Goal: Find specific page/section: Find specific page/section

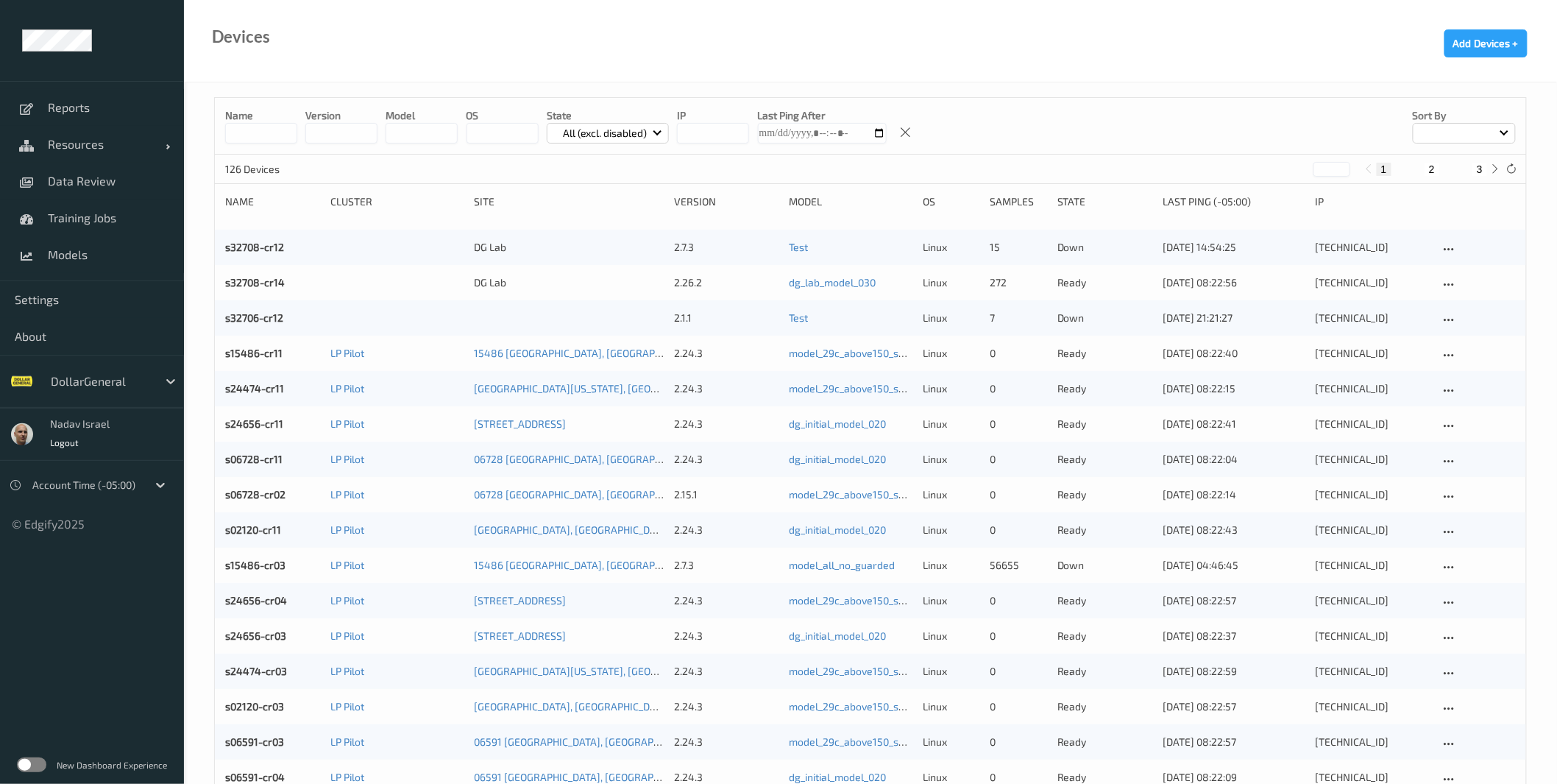
click at [42, 763] on label at bounding box center [31, 765] width 30 height 15
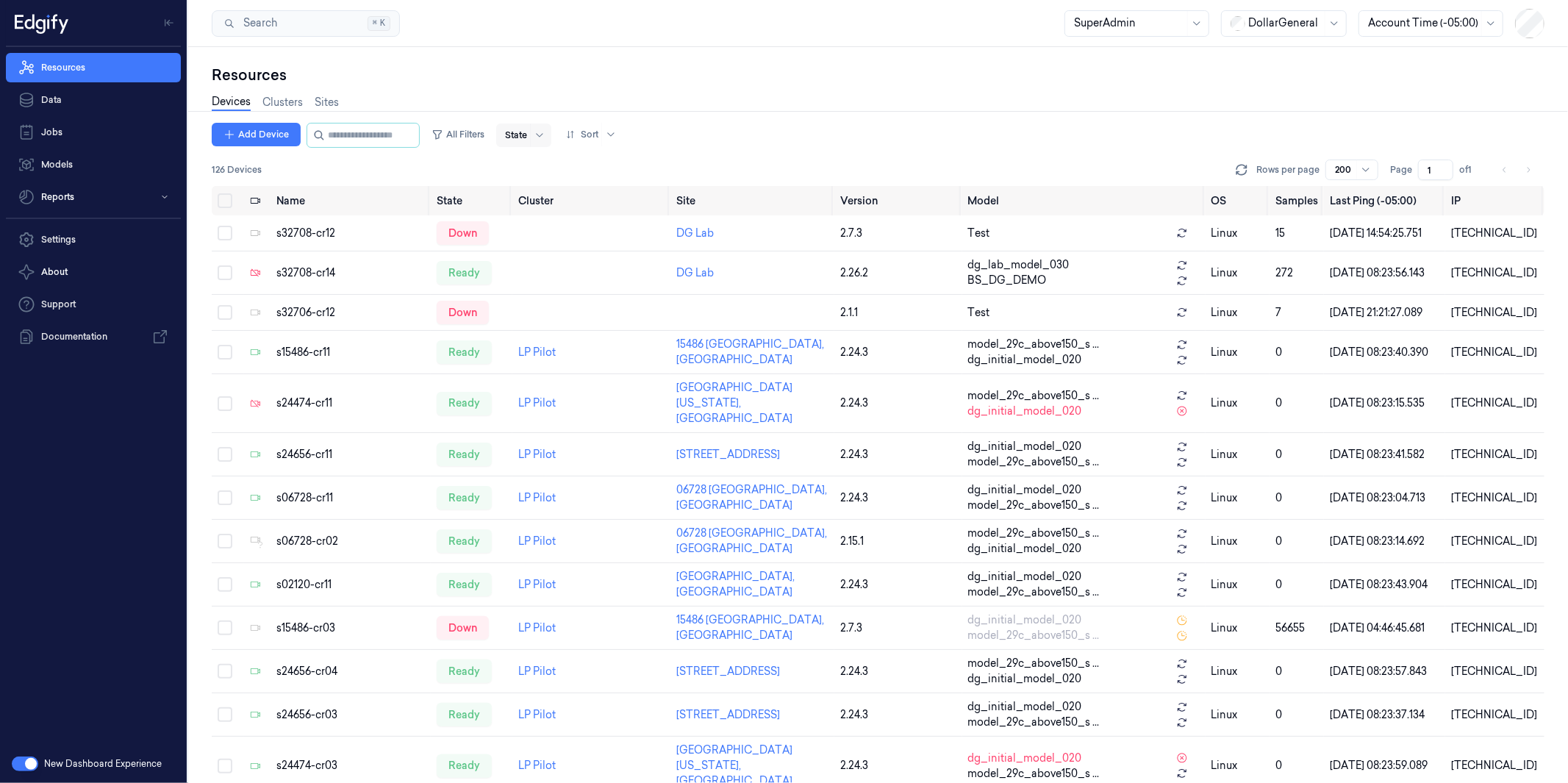
click at [548, 136] on div at bounding box center [539, 135] width 18 height 24
click at [813, 74] on div "Resources" at bounding box center [878, 75] width 1333 height 20
click at [474, 135] on button "All Filters" at bounding box center [458, 134] width 64 height 24
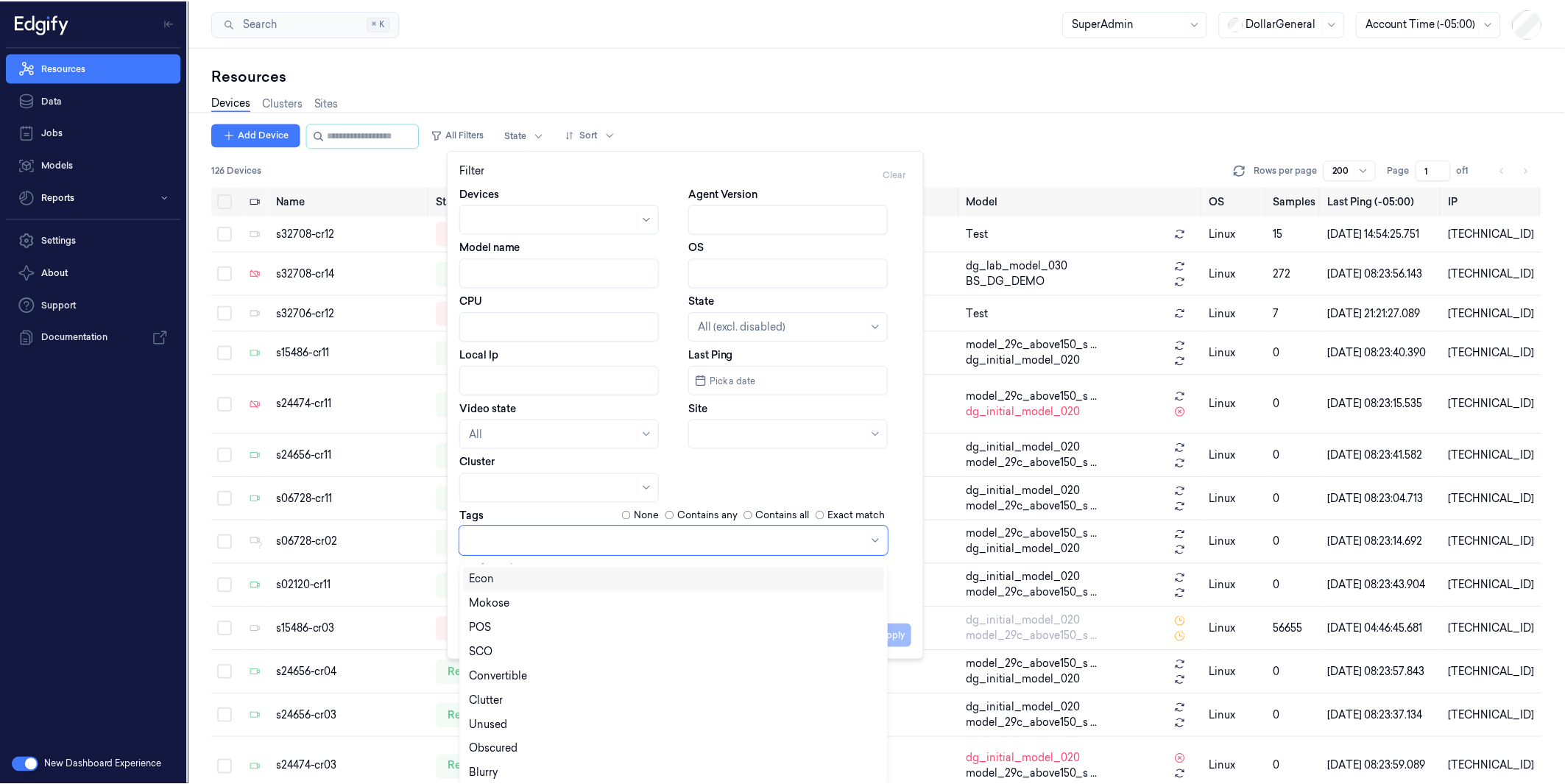
scroll to position [7, 0]
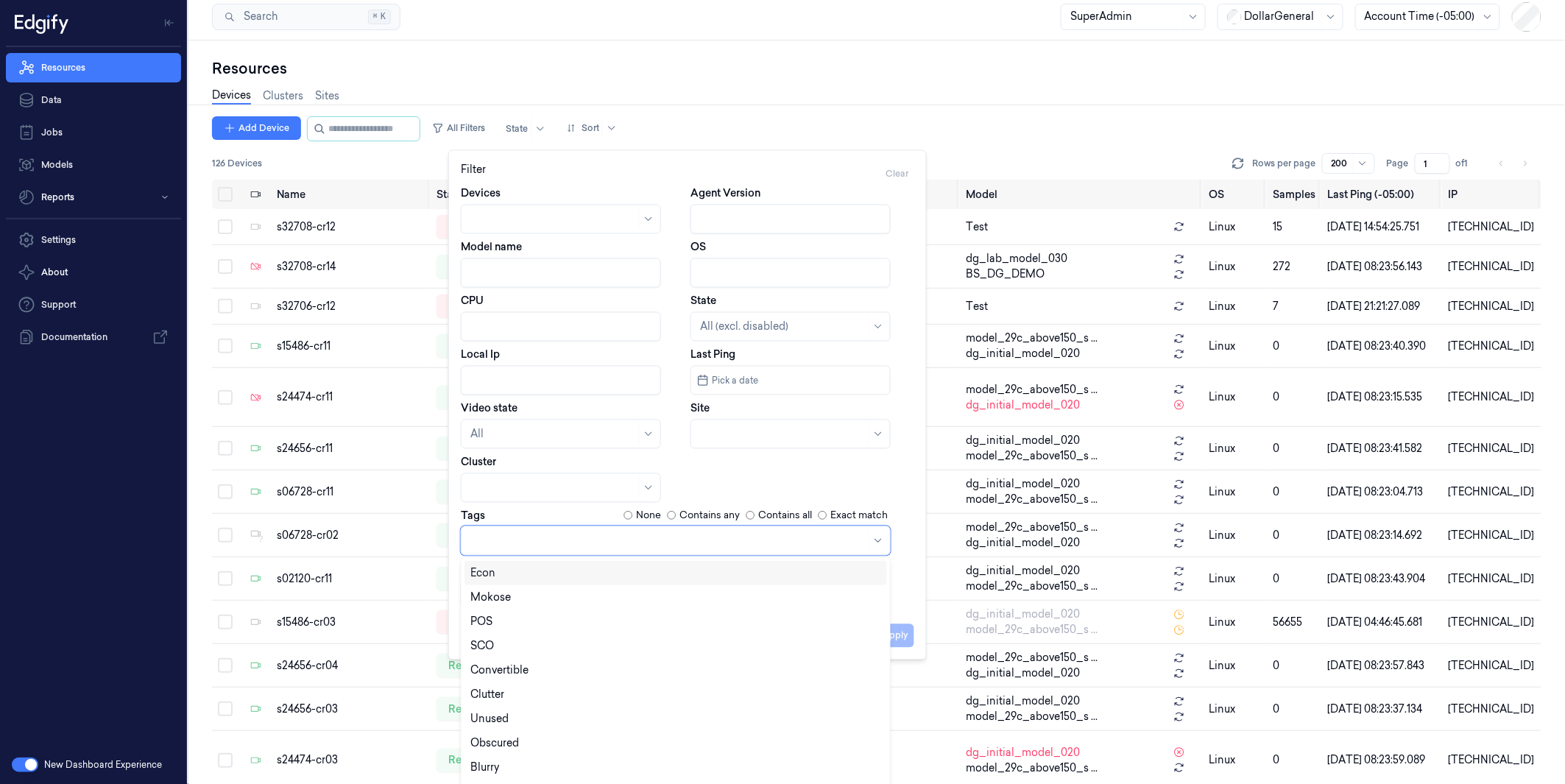
click at [527, 540] on div at bounding box center [668, 540] width 396 height 16
click at [557, 665] on div "Blurry" at bounding box center [675, 672] width 411 height 16
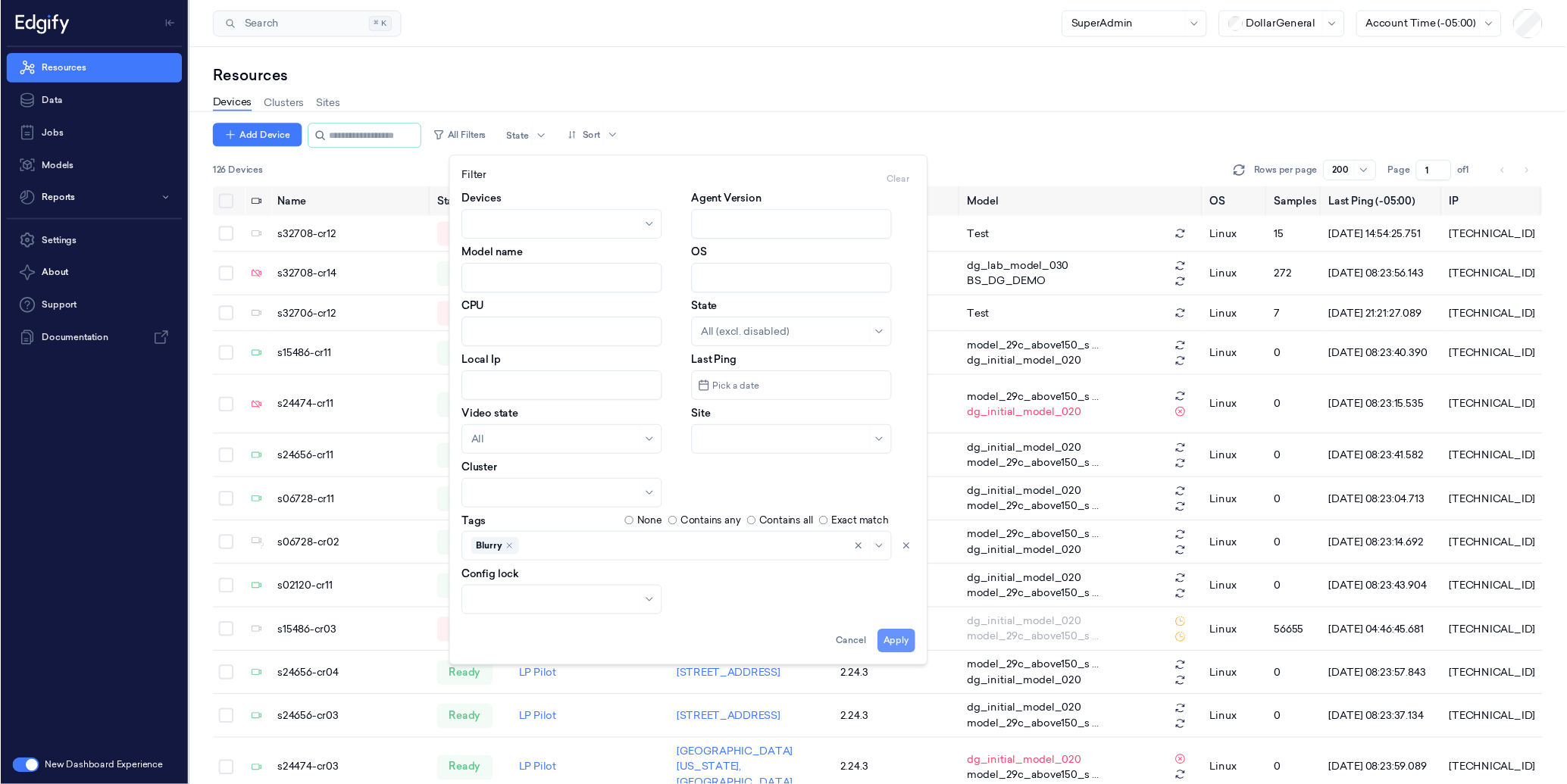
scroll to position [0, 0]
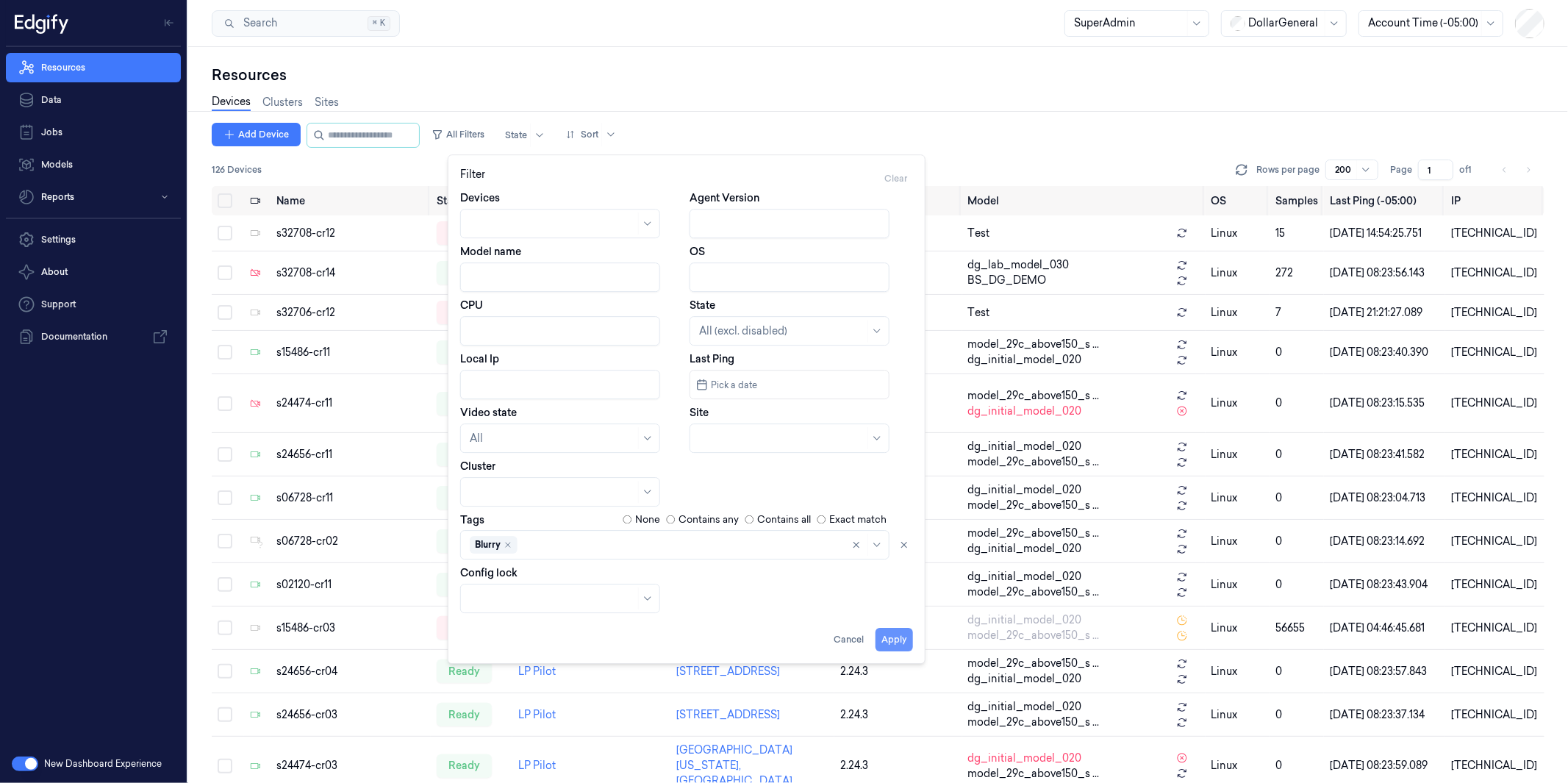
click at [905, 629] on button "Apply" at bounding box center [894, 639] width 38 height 24
